Goal: Information Seeking & Learning: Get advice/opinions

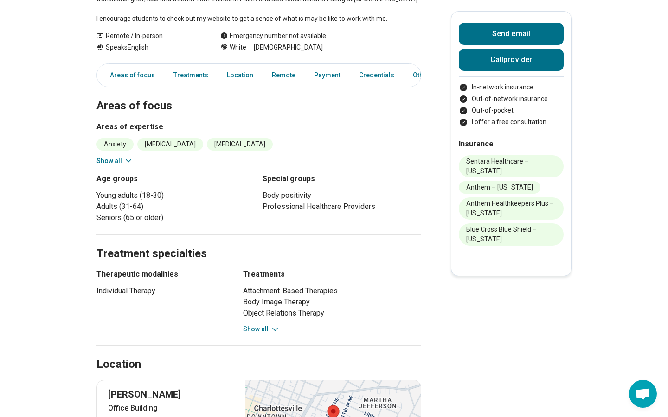
scroll to position [217, 0]
click at [109, 164] on button "Show all" at bounding box center [114, 161] width 37 height 10
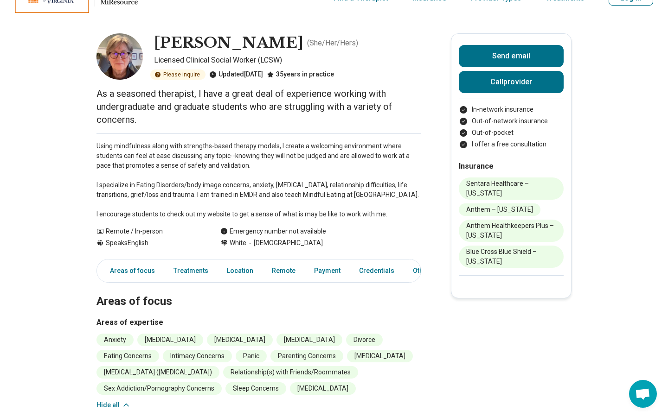
scroll to position [21, 0]
drag, startPoint x: 245, startPoint y: 197, endPoint x: 265, endPoint y: 197, distance: 19.9
click at [265, 197] on p "Using mindfulness along with strengths-based therapy models, I create a welcomi…" at bounding box center [258, 180] width 325 height 78
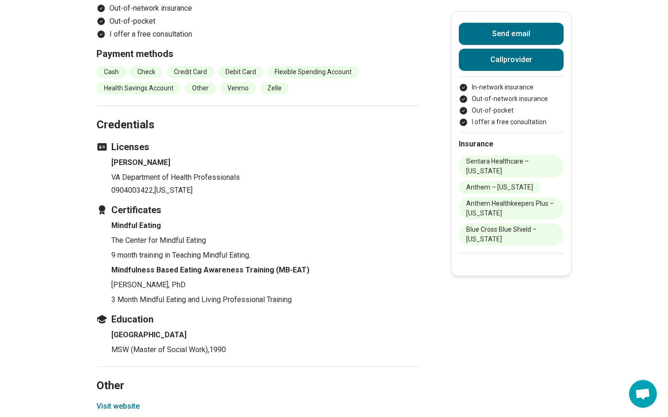
scroll to position [1023, 0]
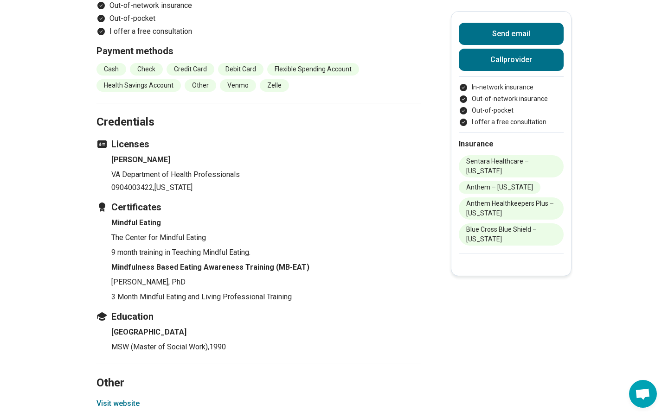
click at [136, 273] on h4 "Mindfulness Based Eating Awareness Training (MB-EAT)" at bounding box center [266, 267] width 310 height 11
click at [137, 273] on h4 "Mindfulness Based Eating Awareness Training (MB-EAT)" at bounding box center [266, 267] width 310 height 11
click at [169, 326] on section "Credentials Licenses Barbara J Maille VA Department of Health Professionals 090…" at bounding box center [258, 233] width 325 height 261
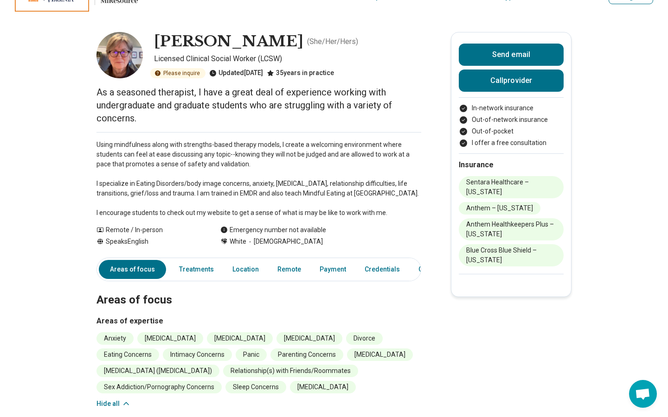
scroll to position [0, 0]
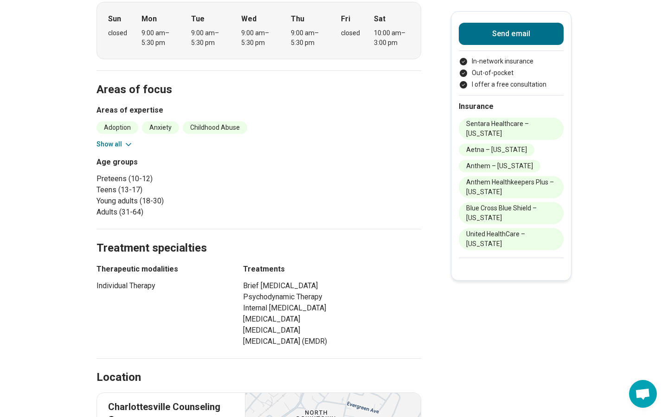
scroll to position [332, 0]
click at [128, 144] on icon at bounding box center [128, 145] width 9 height 9
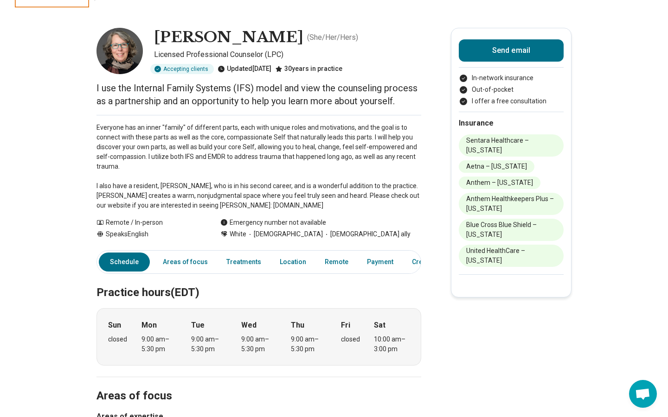
scroll to position [0, 0]
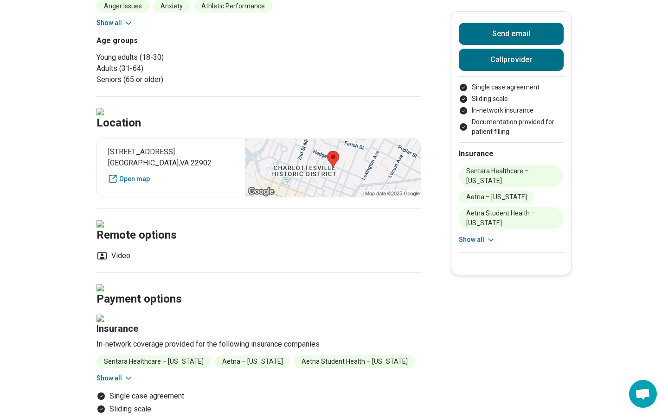
scroll to position [254, 0]
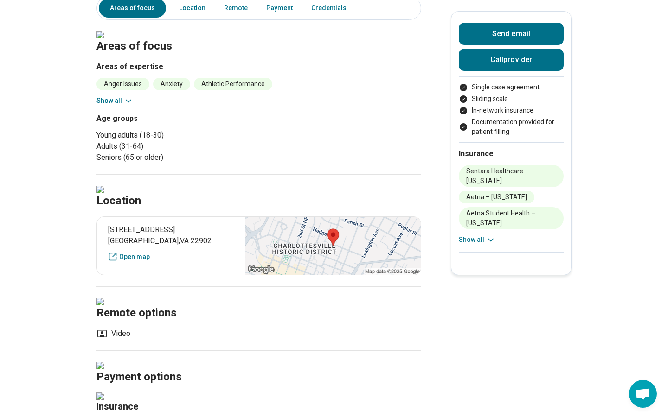
click at [122, 106] on button "Show all" at bounding box center [114, 101] width 37 height 10
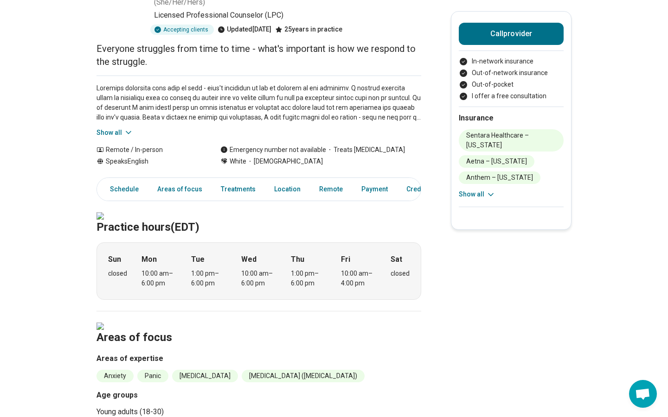
scroll to position [158, 0]
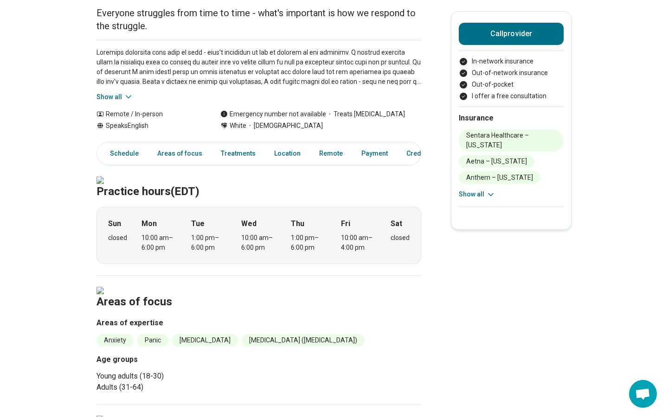
click at [374, 333] on section "Areas of focus Areas of expertise Anxiety Panic [MEDICAL_DATA] [MEDICAL_DATA] (…" at bounding box center [258, 339] width 325 height 129
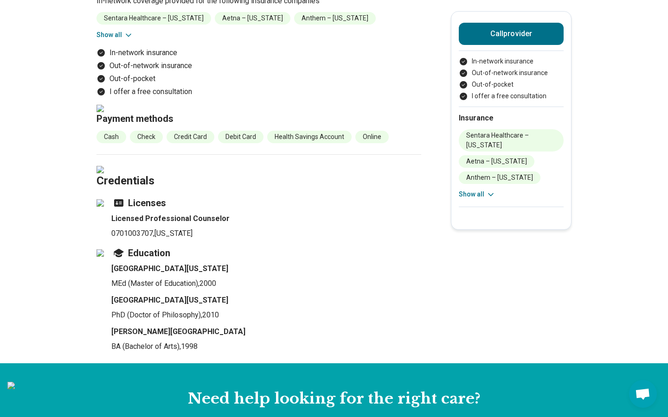
scroll to position [1107, 0]
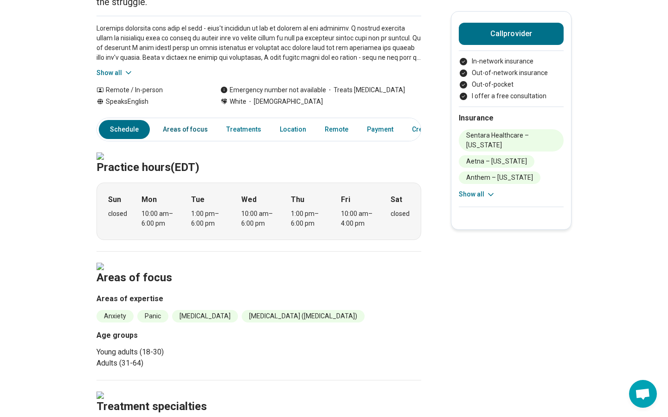
click at [178, 120] on link "Areas of focus" at bounding box center [185, 129] width 56 height 19
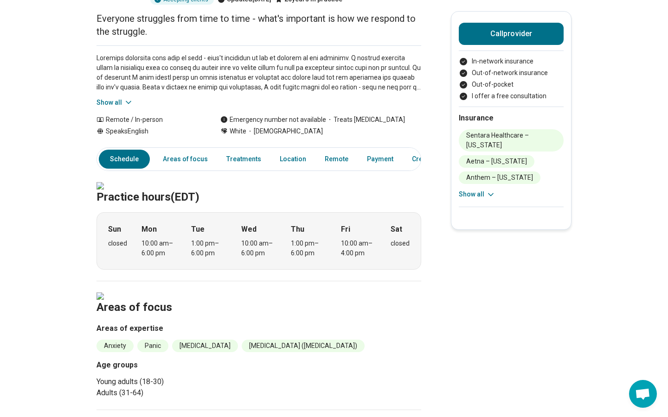
scroll to position [0, 0]
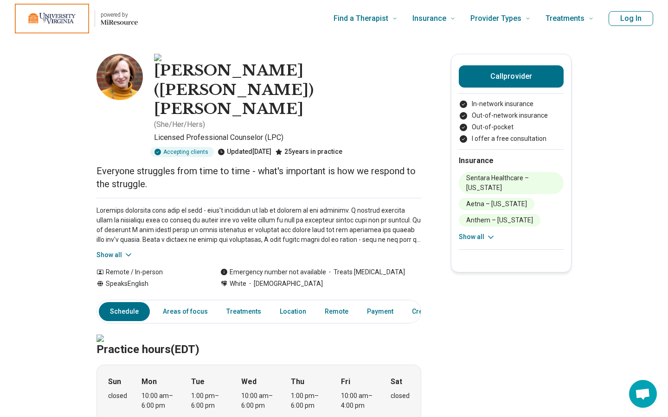
click at [123, 81] on img at bounding box center [119, 77] width 46 height 46
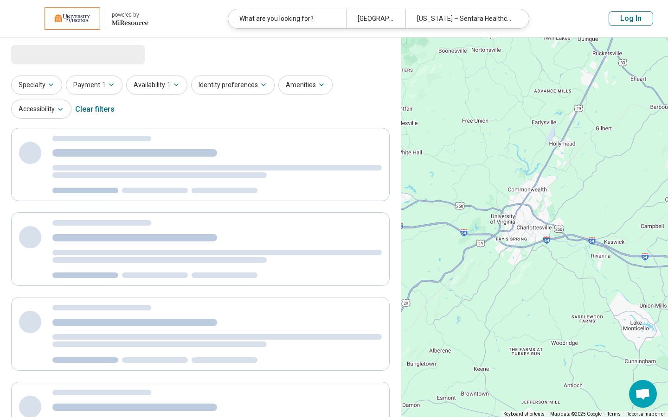
select select "***"
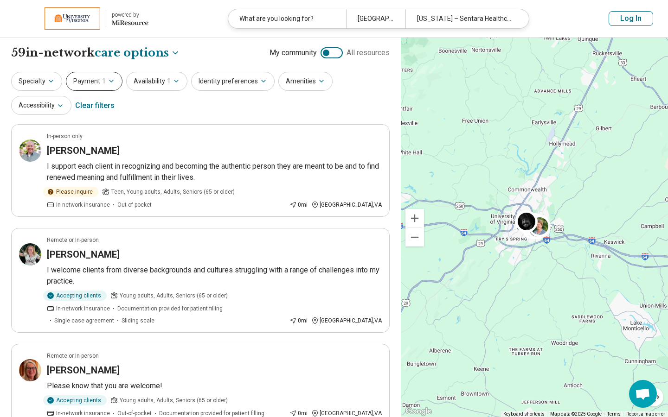
click at [105, 88] on button "Payment 1" at bounding box center [94, 81] width 57 height 19
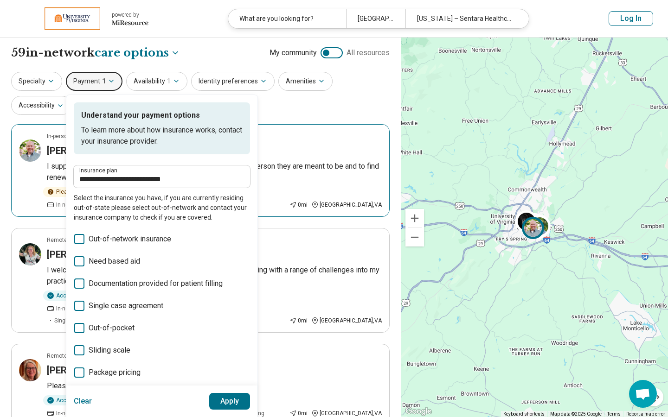
click at [303, 130] on article "In-person only Mark Ratzlaff I support each client in recognizing and becoming …" at bounding box center [200, 170] width 378 height 93
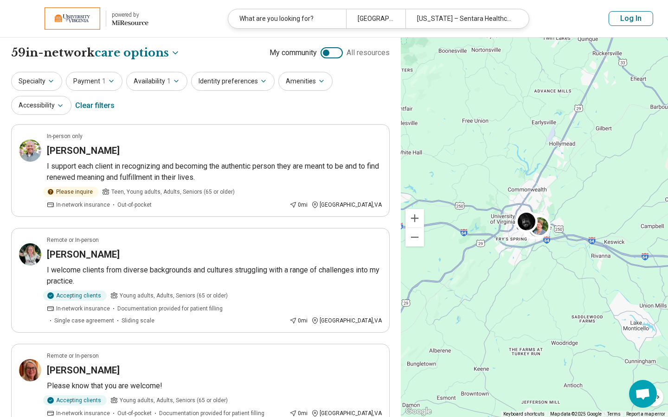
click at [336, 100] on div "Specialty Payment 1 Availability 1 Identity preferences Amenities Accessibility…" at bounding box center [200, 94] width 378 height 45
click at [252, 84] on button "Identity preferences" at bounding box center [232, 81] width 83 height 19
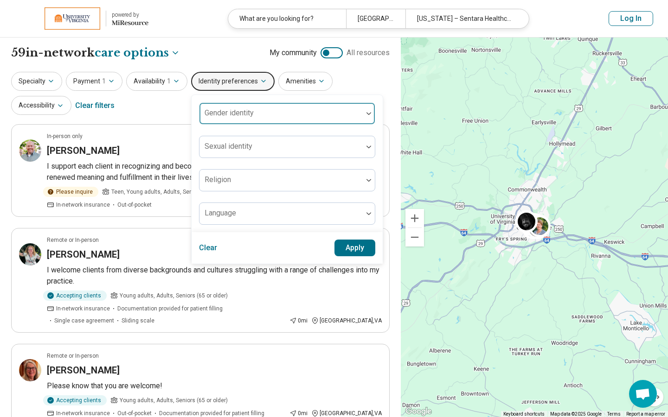
click at [262, 106] on div at bounding box center [280, 113] width 163 height 20
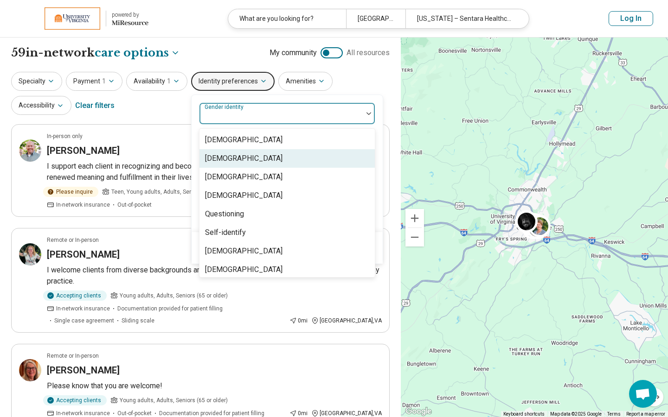
click at [228, 154] on div "Cisgender Woman" at bounding box center [243, 158] width 77 height 11
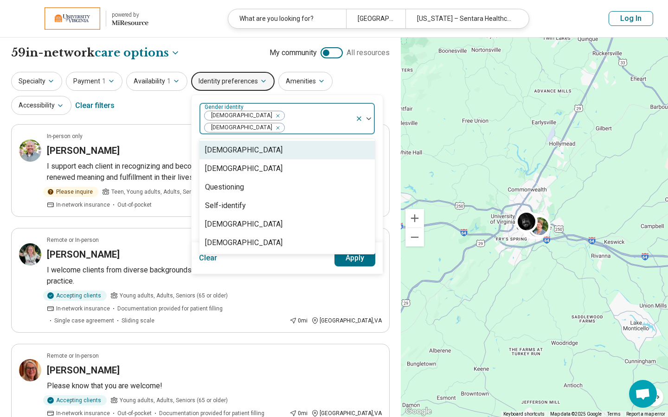
click at [259, 116] on span "[DEMOGRAPHIC_DATA]" at bounding box center [244, 116] width 81 height 10
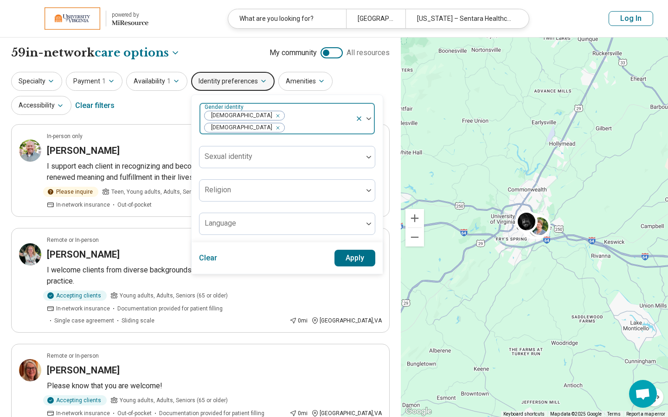
click at [272, 117] on icon "Remove [object Object]" at bounding box center [275, 116] width 6 height 6
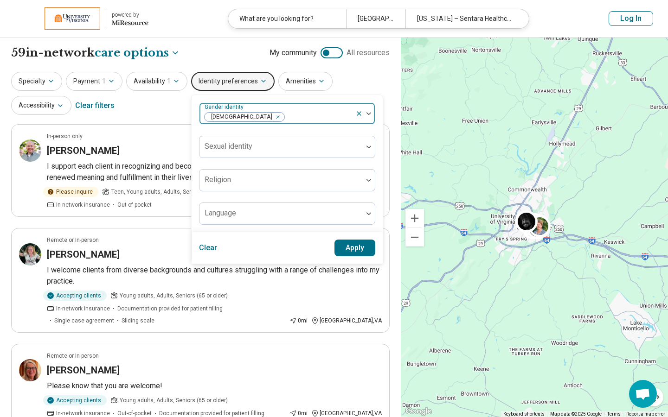
click at [345, 251] on button "Apply" at bounding box center [354, 248] width 41 height 17
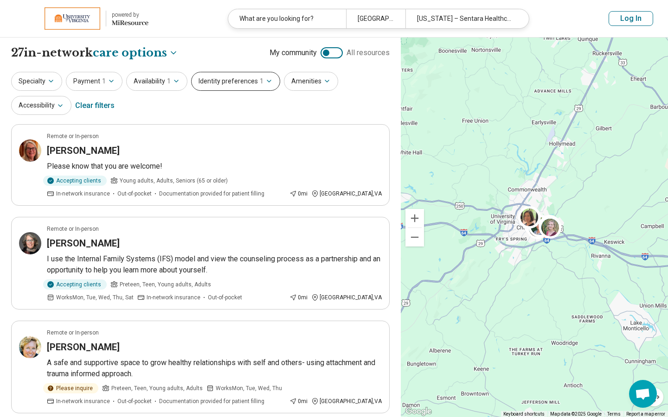
click at [265, 82] on icon "button" at bounding box center [268, 80] width 7 height 7
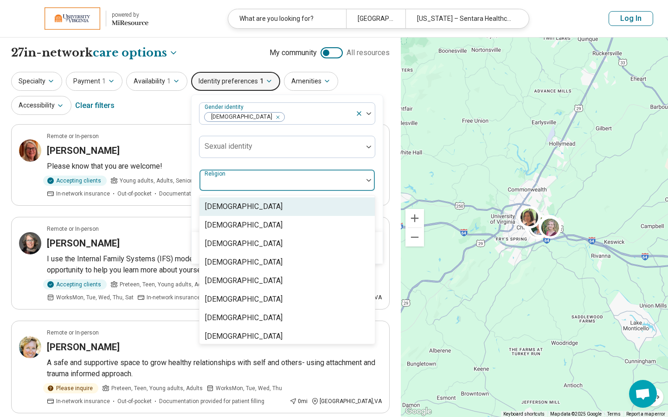
click at [246, 180] on div at bounding box center [281, 184] width 156 height 13
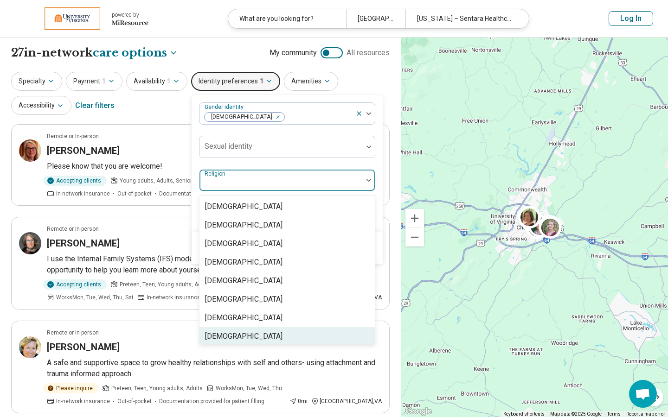
click at [242, 343] on div "Judaism" at bounding box center [286, 336] width 175 height 19
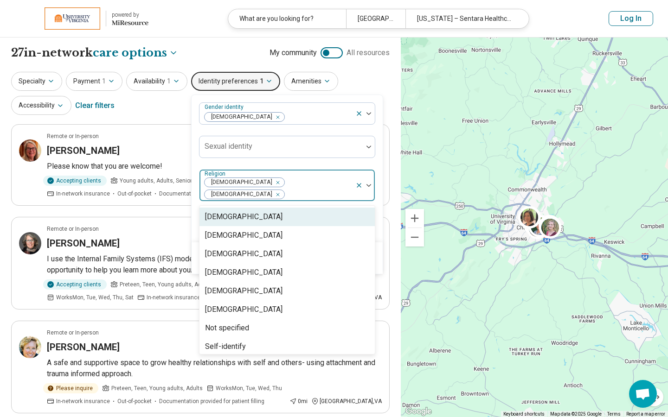
click at [274, 184] on icon "Remove [object Object]" at bounding box center [275, 182] width 3 height 3
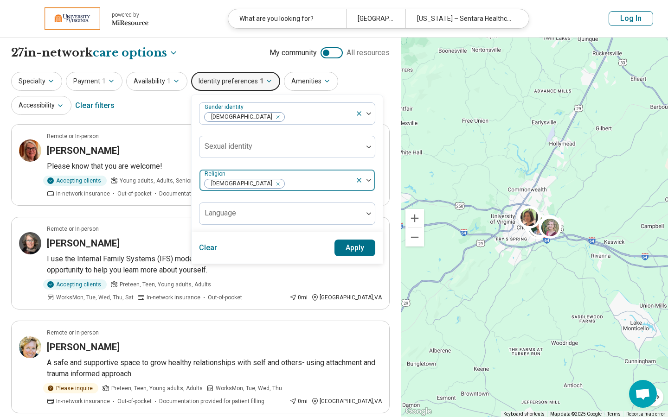
click at [374, 162] on div "Gender identity Cisgender Woman Sexual identity Religion Judaism Language" at bounding box center [287, 163] width 191 height 137
click at [352, 248] on button "Apply" at bounding box center [354, 248] width 41 height 17
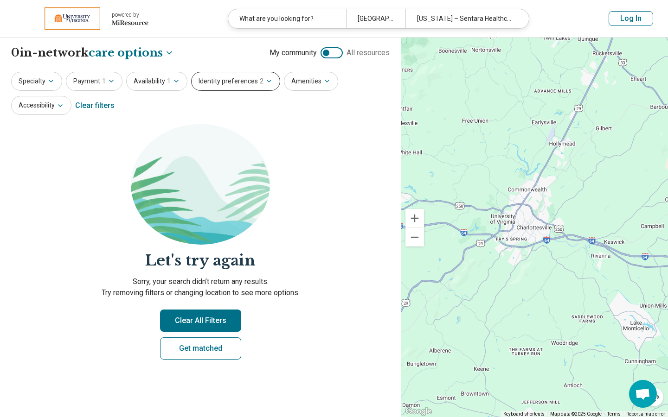
click at [259, 81] on button "Identity preferences 2" at bounding box center [235, 81] width 89 height 19
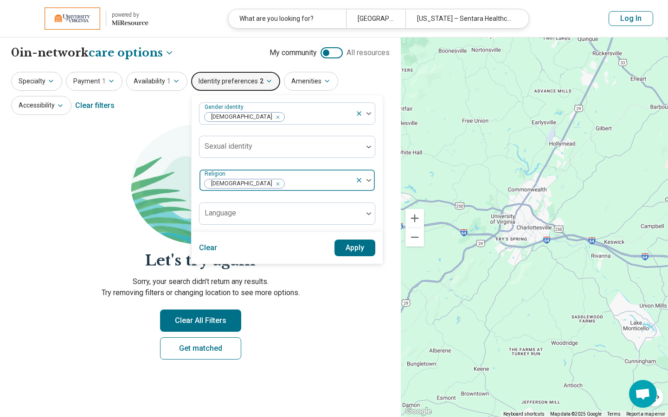
click at [270, 181] on div "Remove [object Object]" at bounding box center [275, 184] width 11 height 11
click at [367, 247] on button "Apply" at bounding box center [354, 248] width 41 height 17
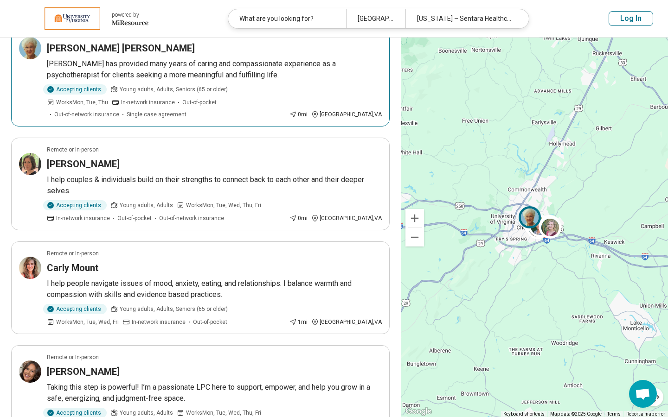
scroll to position [625, 0]
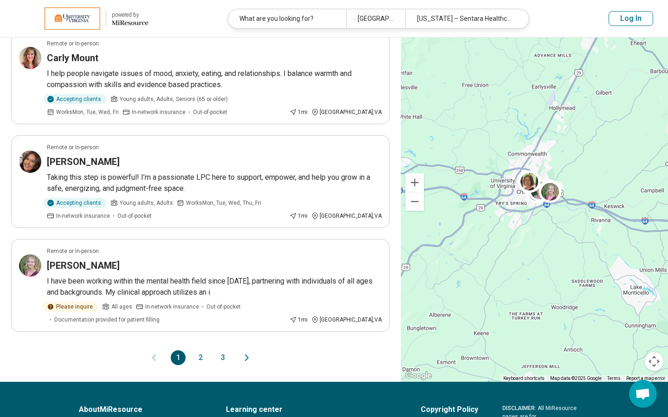
click at [198, 351] on button "2" at bounding box center [200, 358] width 15 height 15
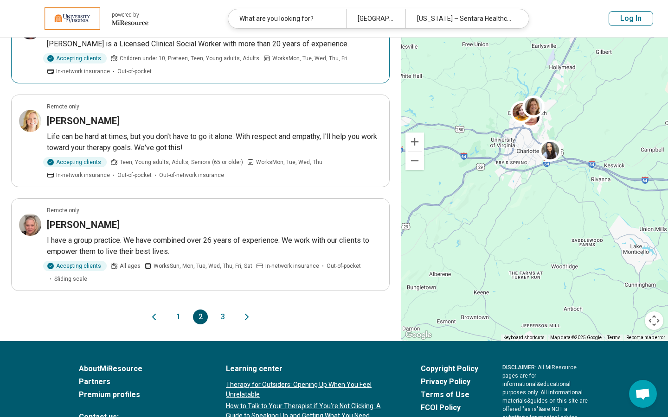
scroll to position [854, 0]
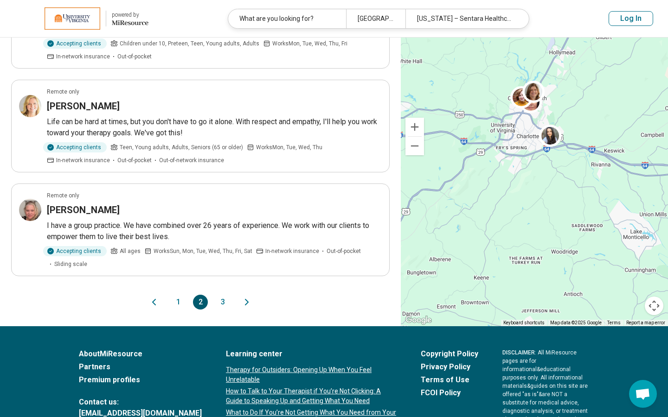
click at [222, 296] on button "3" at bounding box center [222, 302] width 15 height 15
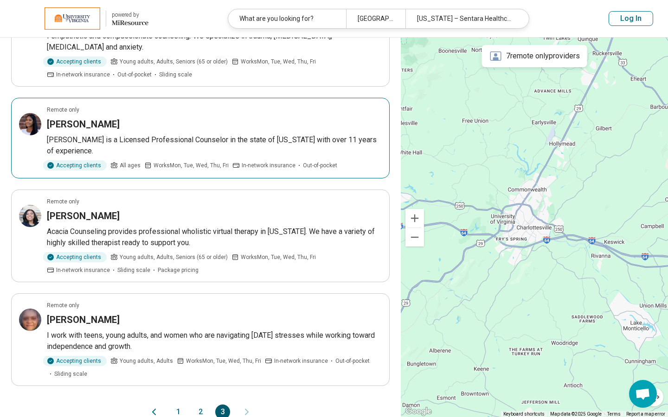
scroll to position [467, 0]
